Goal: Entertainment & Leisure: Consume media (video, audio)

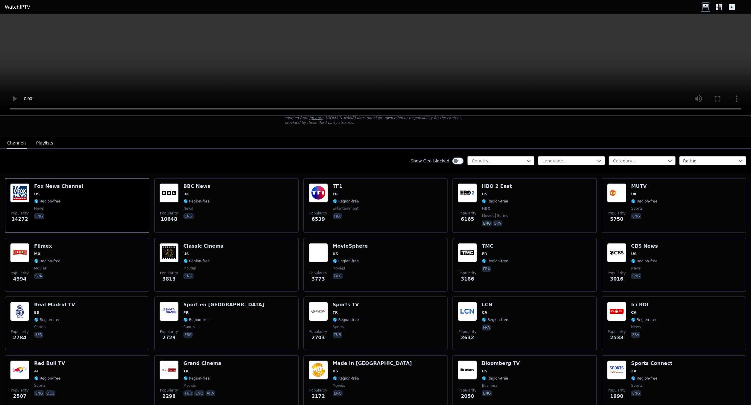
scroll to position [60, 0]
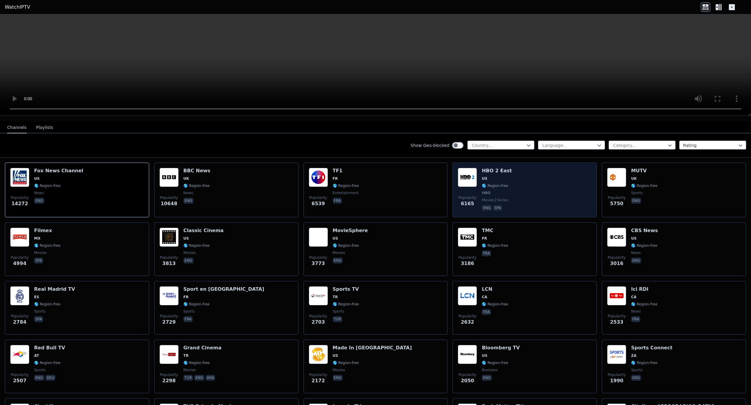
click at [531, 171] on div "Popularity 6165 HBO 2 East US 🌎 Region-free HBO movies series eng spa" at bounding box center [525, 190] width 134 height 44
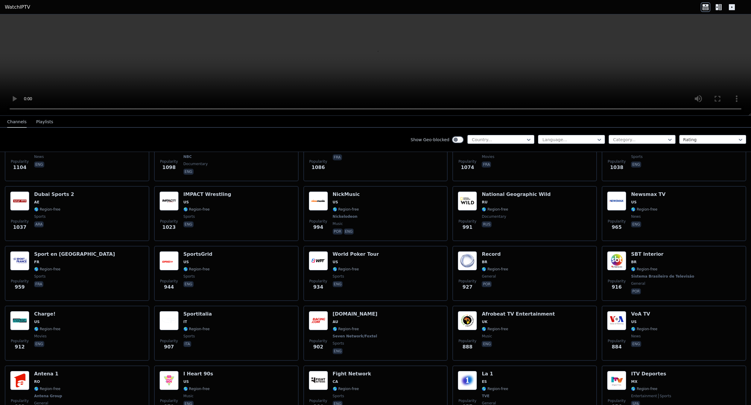
scroll to position [688, 0]
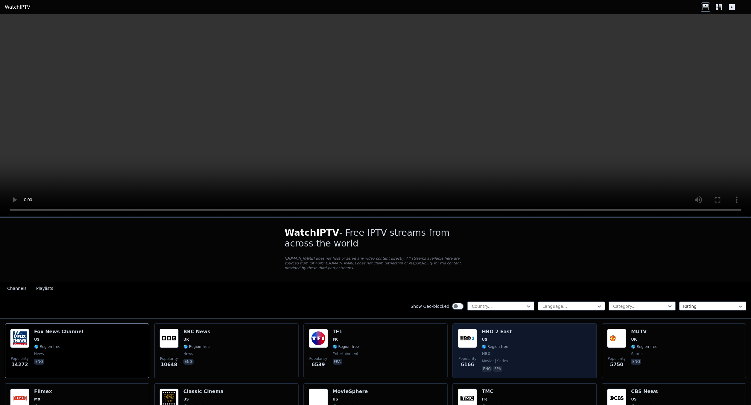
click at [517, 333] on div "Popularity 6166 HBO 2 East US 🌎 Region-free HBO movies series eng spa" at bounding box center [525, 351] width 134 height 44
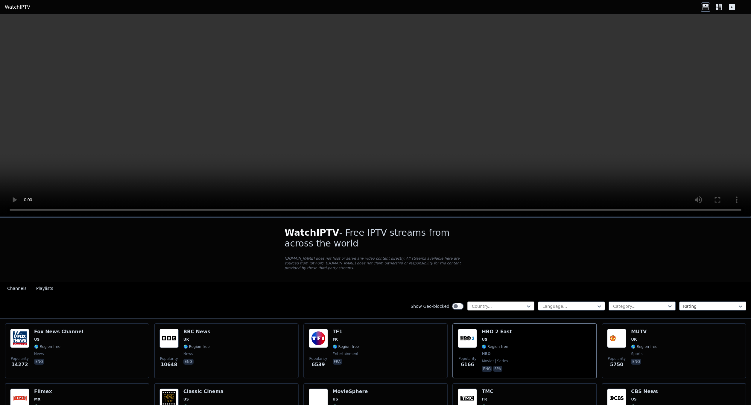
click at [488, 303] on div at bounding box center [498, 306] width 54 height 6
click at [632, 303] on div at bounding box center [639, 306] width 54 height 6
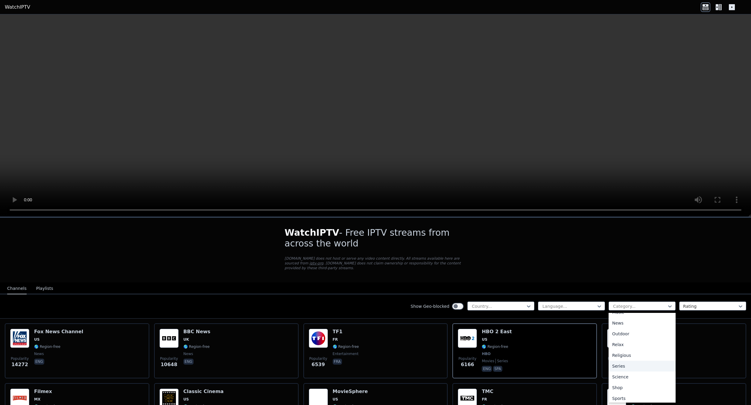
scroll to position [203, 0]
click at [710, 301] on div "Rating" at bounding box center [712, 305] width 67 height 9
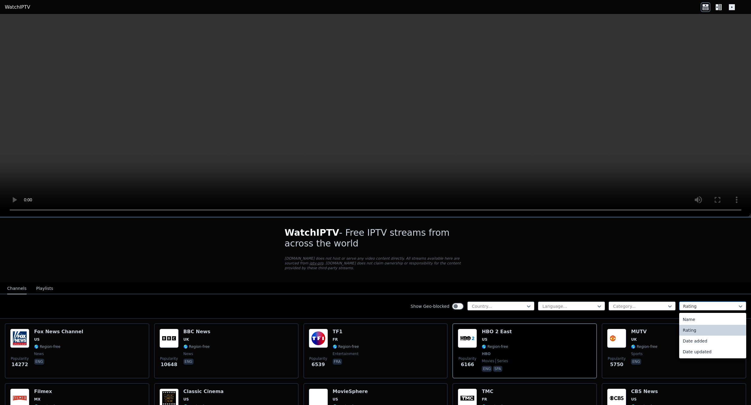
click at [710, 301] on div "Rating" at bounding box center [712, 305] width 67 height 9
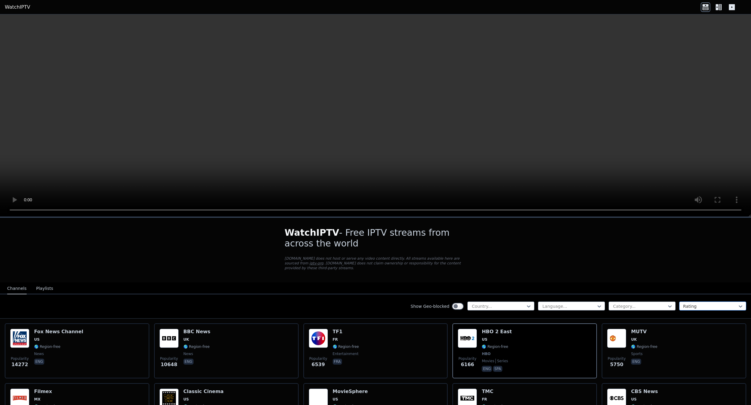
click at [695, 303] on div at bounding box center [710, 306] width 54 height 6
click at [692, 282] on nav "Channels Playlists" at bounding box center [375, 288] width 751 height 12
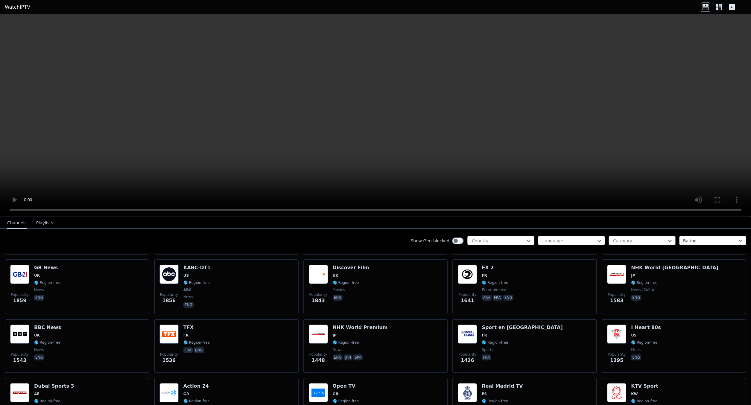
scroll to position [359, 0]
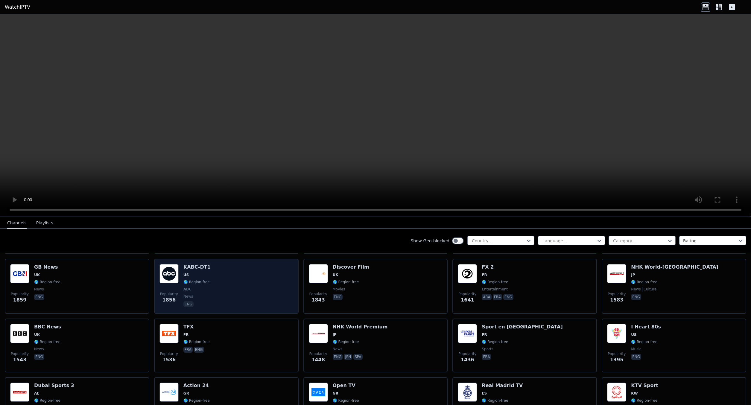
click at [242, 277] on div "Popularity 1856 KABC-DT1 US 🌎 Region-free ABC news eng" at bounding box center [226, 286] width 134 height 44
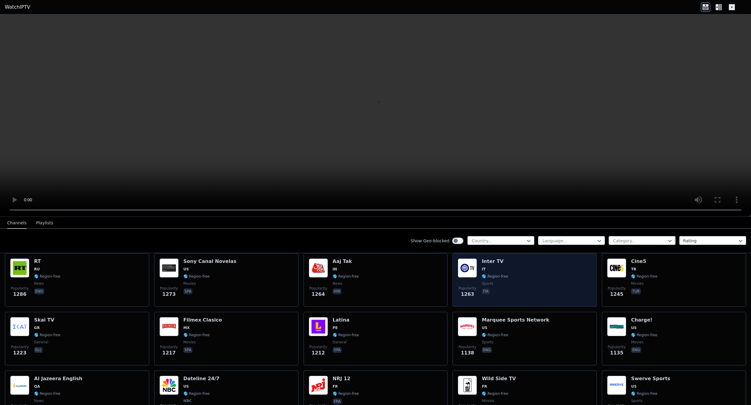
scroll to position [538, 0]
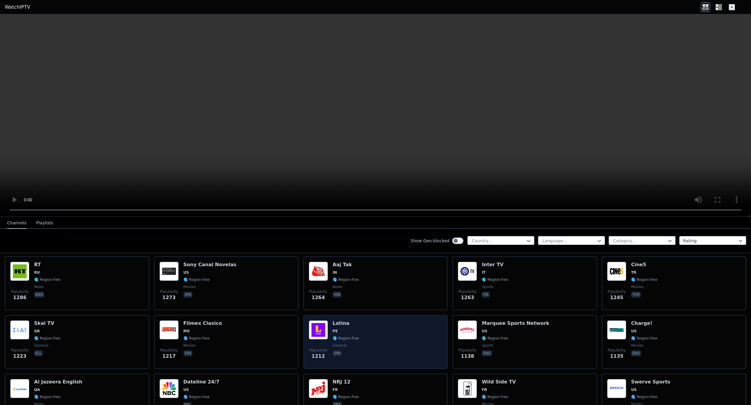
click at [391, 336] on div "Popularity 1212 Latina PE 🌎 Region-free general spa" at bounding box center [376, 341] width 134 height 43
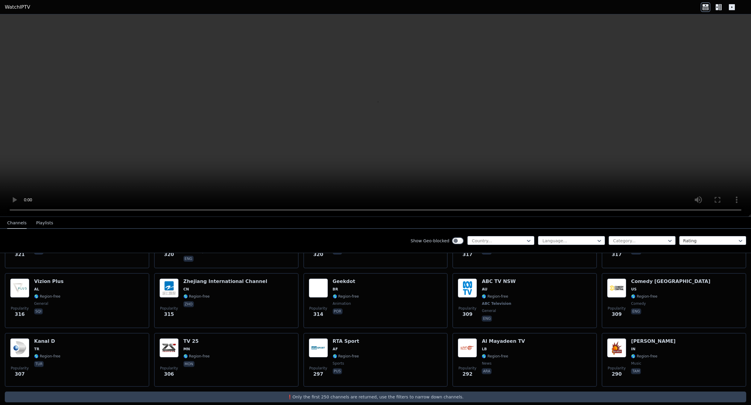
scroll to position [2913, 0]
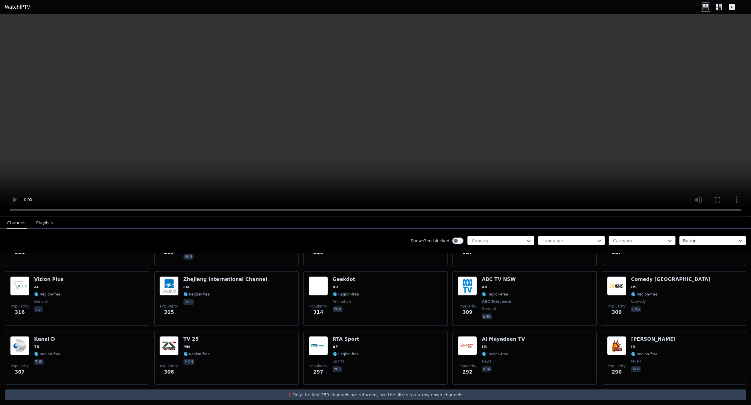
click at [511, 236] on div "Show Geo-blocked Country... Language... Category... Rating" at bounding box center [375, 241] width 751 height 24
click at [511, 236] on div "Country..." at bounding box center [500, 240] width 67 height 9
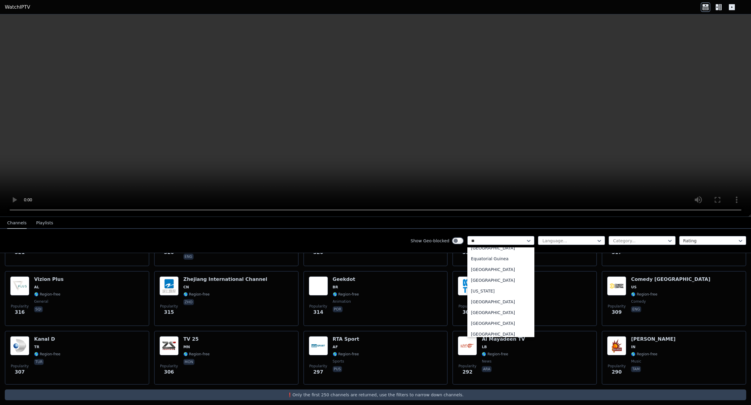
scroll to position [0, 0]
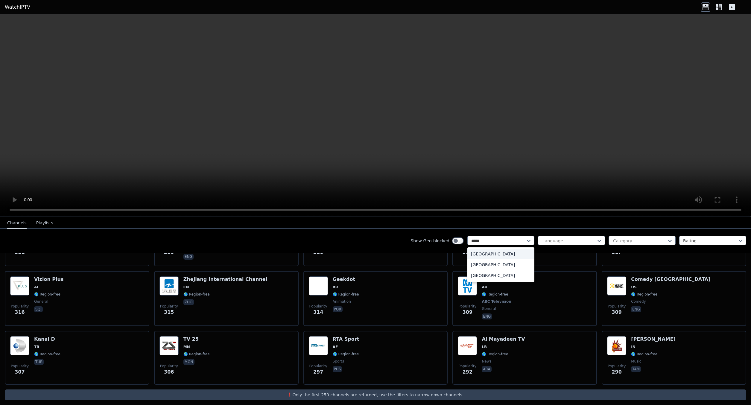
type input "******"
click at [496, 275] on div "United States" at bounding box center [500, 275] width 67 height 11
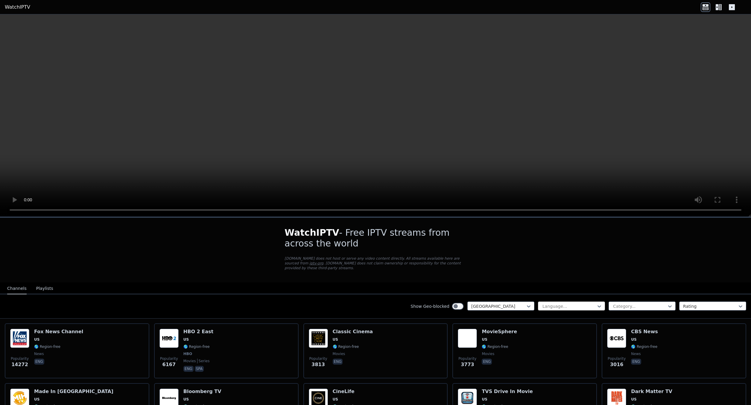
click at [557, 301] on div "Language..." at bounding box center [571, 305] width 67 height 9
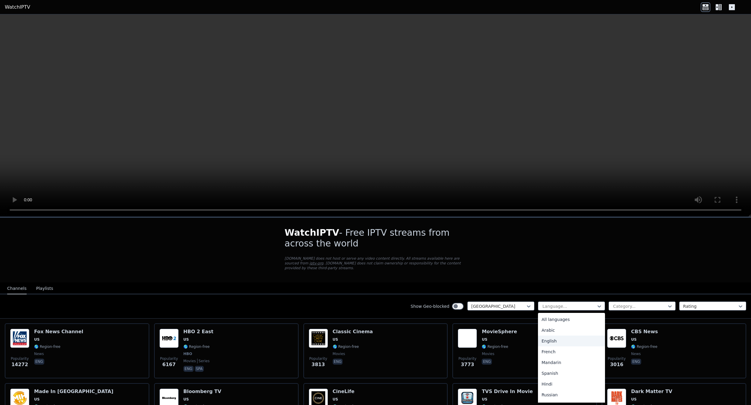
click at [567, 336] on div "English" at bounding box center [571, 341] width 67 height 11
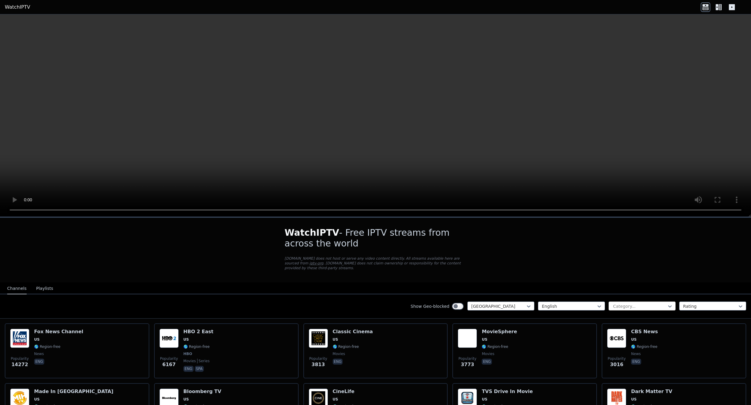
click at [635, 303] on div at bounding box center [639, 306] width 54 height 6
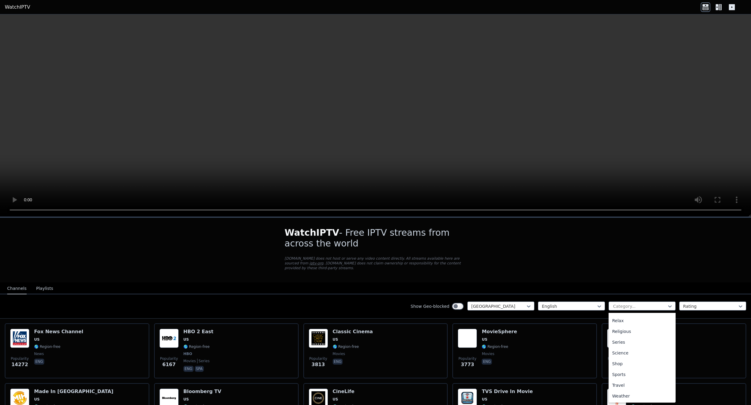
scroll to position [144, 0]
click at [623, 334] on div "Movies" at bounding box center [641, 337] width 67 height 11
